Goal: Navigation & Orientation: Find specific page/section

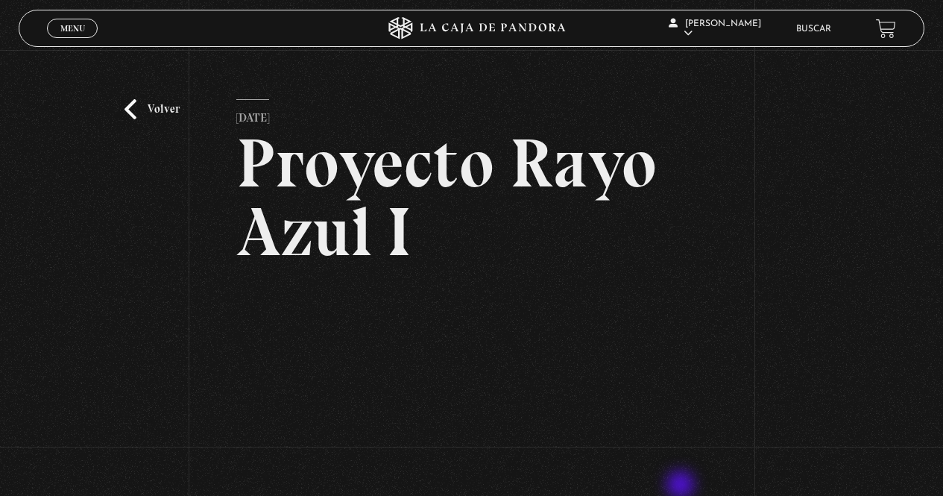
scroll to position [119, 0]
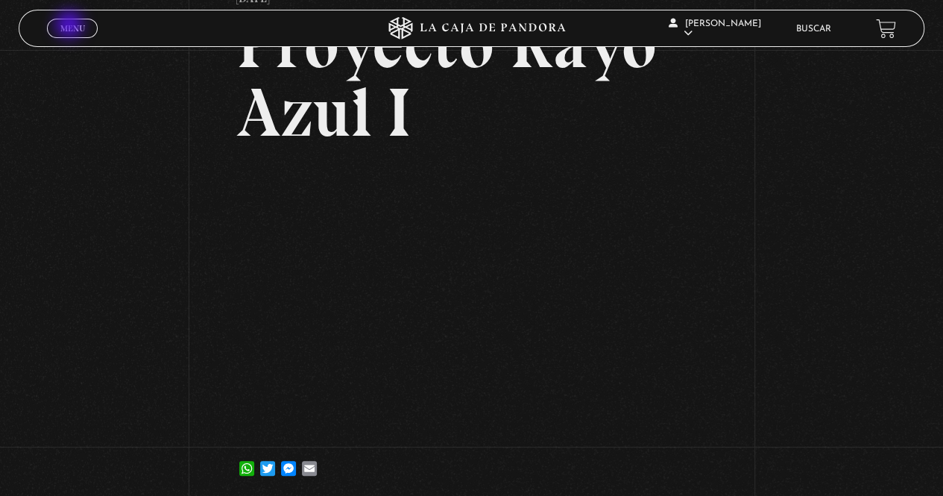
click at [71, 26] on span "Menu" at bounding box center [72, 28] width 25 height 9
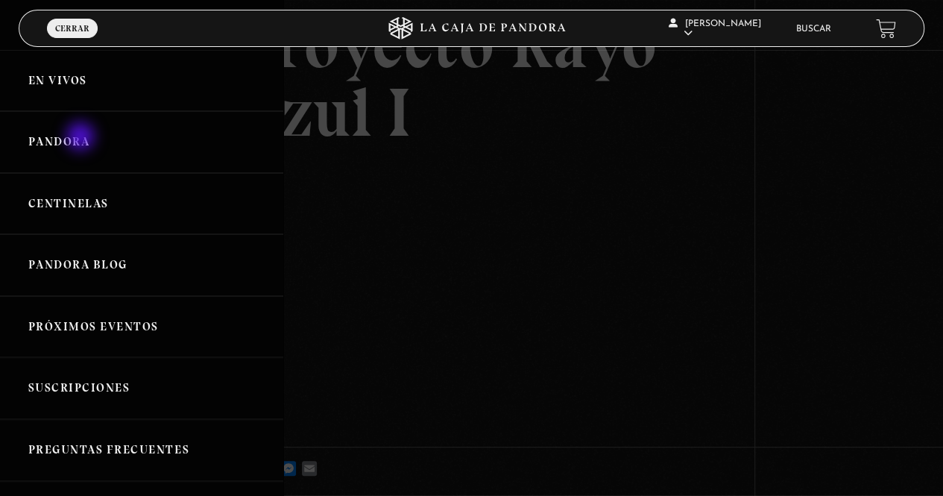
click at [82, 138] on link "Pandora" at bounding box center [141, 142] width 283 height 62
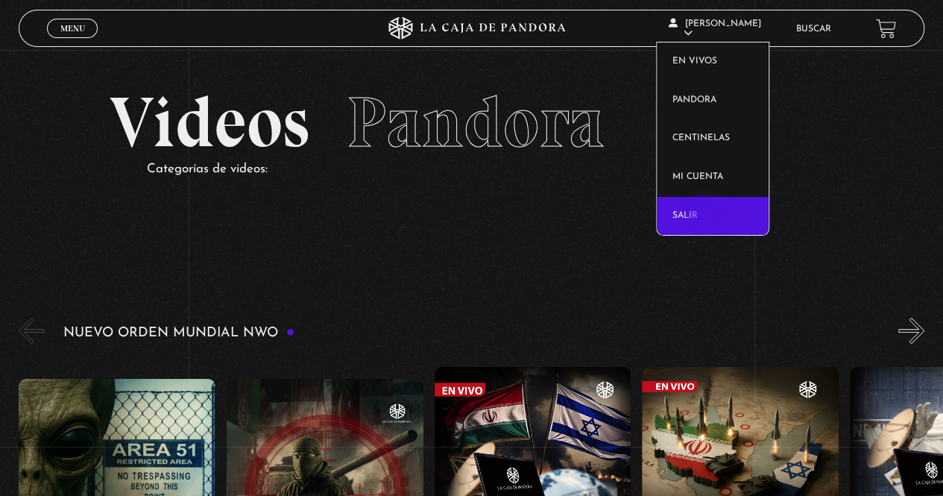
click at [707, 216] on link "Salir" at bounding box center [713, 216] width 112 height 39
